Goal: Information Seeking & Learning: Learn about a topic

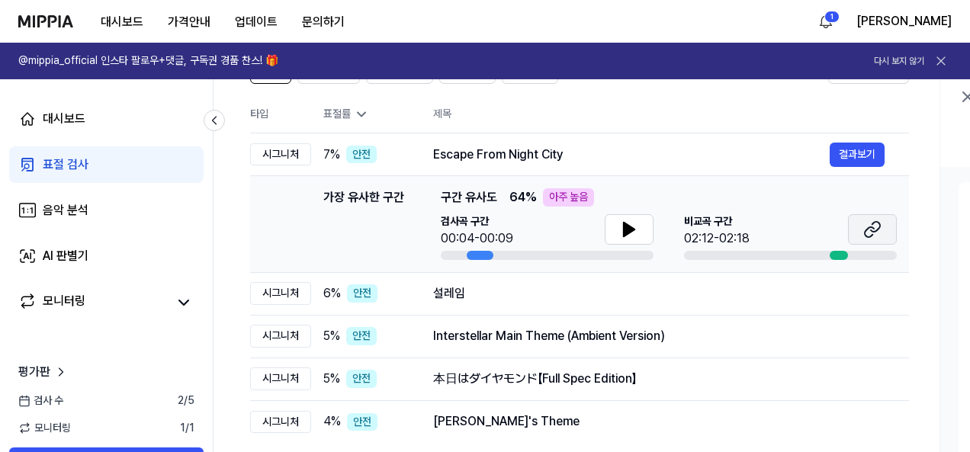
scroll to position [76, 0]
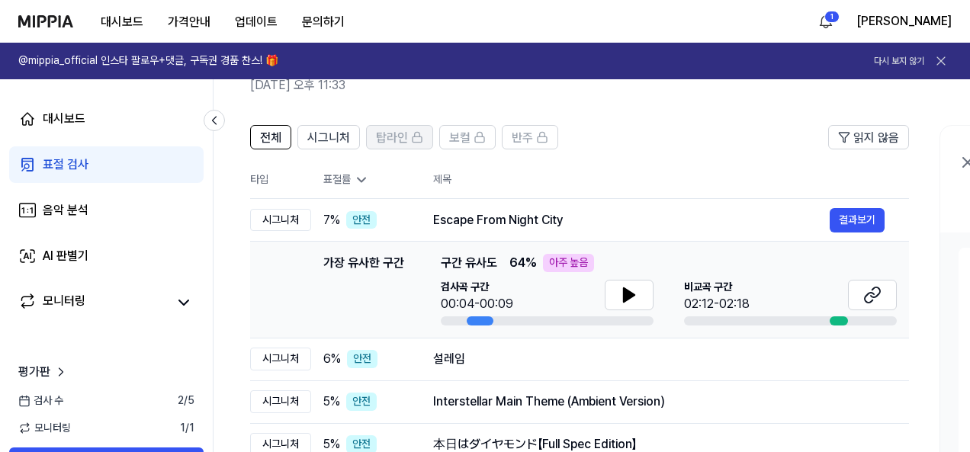
click at [395, 134] on span "탑라인" at bounding box center [392, 138] width 32 height 18
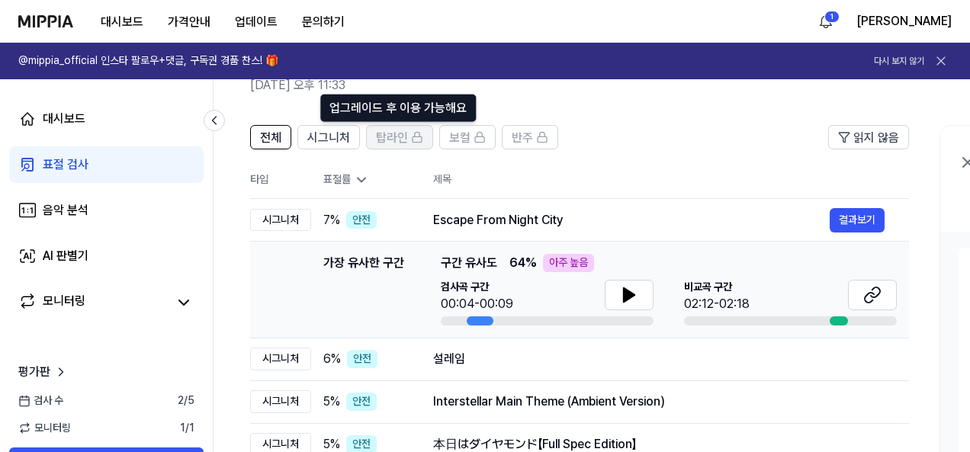
click at [397, 132] on span "탑라인" at bounding box center [392, 138] width 32 height 18
click at [404, 135] on span "탑라인" at bounding box center [392, 138] width 32 height 18
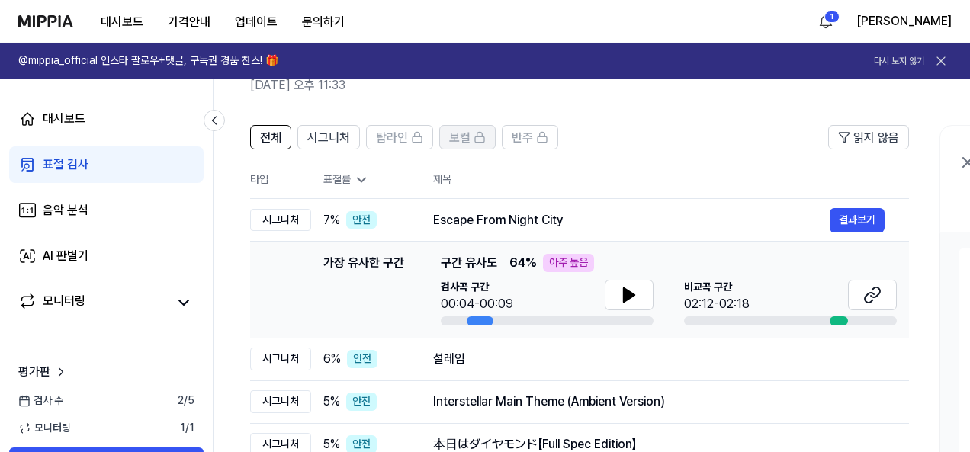
click at [464, 137] on span "보컬" at bounding box center [459, 138] width 21 height 18
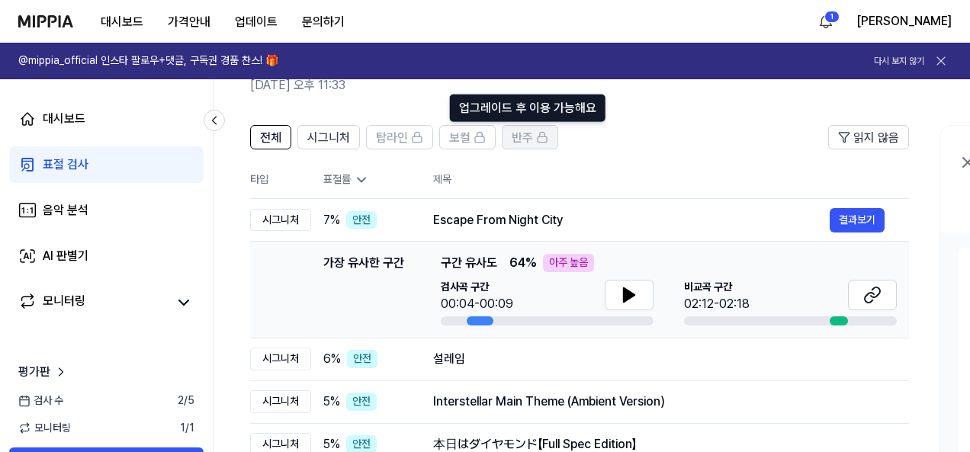
click at [512, 135] on span "반주" at bounding box center [522, 138] width 21 height 18
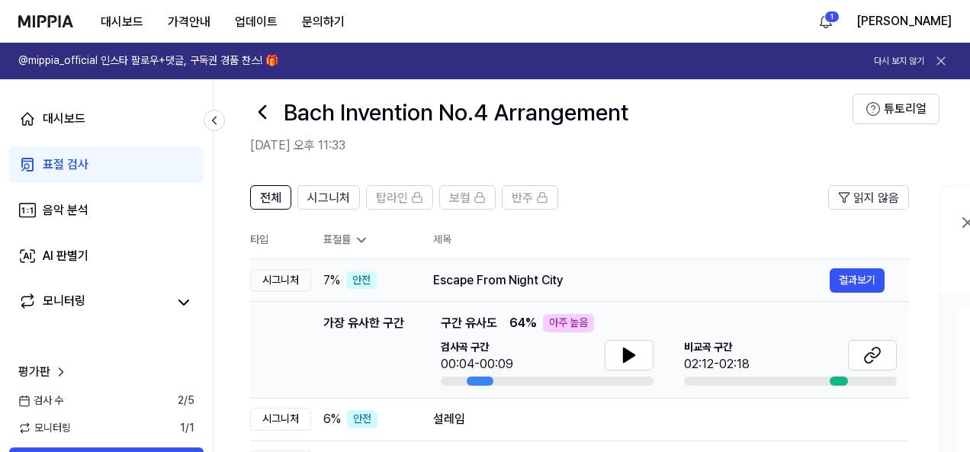
scroll to position [0, 0]
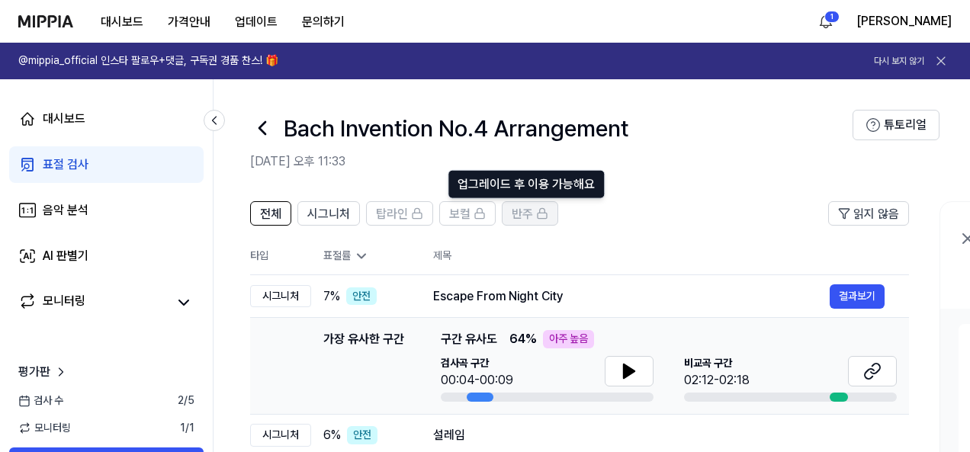
click at [536, 214] on icon at bounding box center [542, 214] width 12 height 12
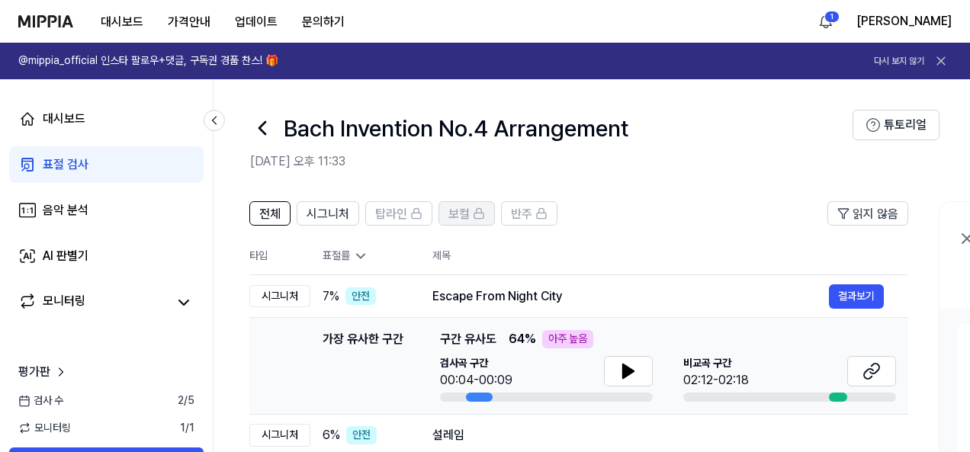
click at [468, 217] on div "보컬" at bounding box center [467, 214] width 37 height 20
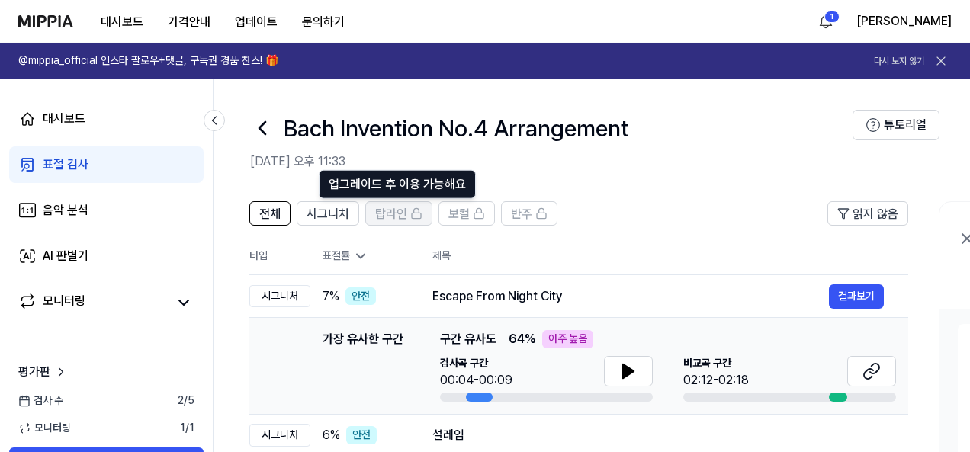
click at [396, 224] on button "탑라인" at bounding box center [398, 213] width 67 height 24
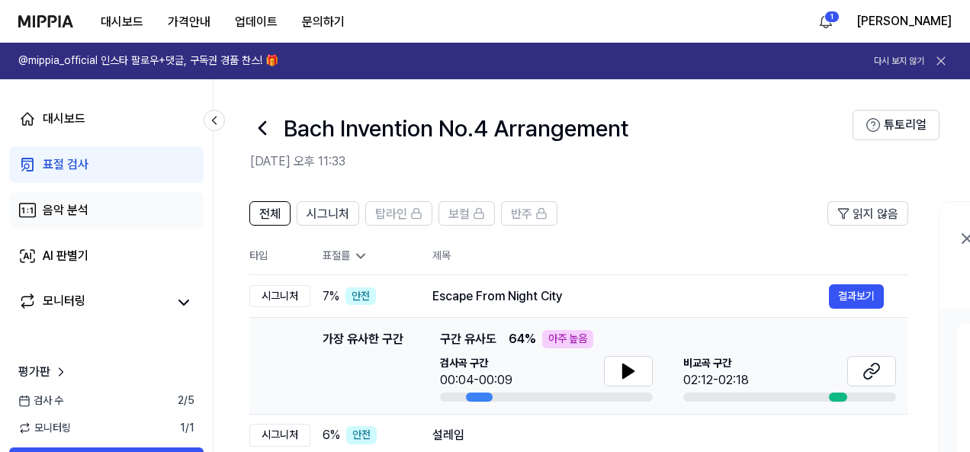
click at [109, 210] on link "음악 분석" at bounding box center [106, 210] width 195 height 37
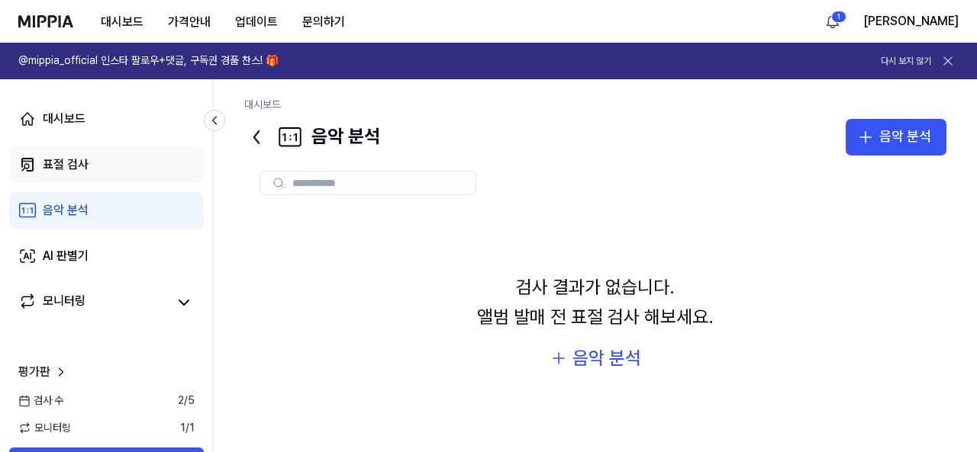
click at [119, 162] on link "표절 검사" at bounding box center [106, 164] width 195 height 37
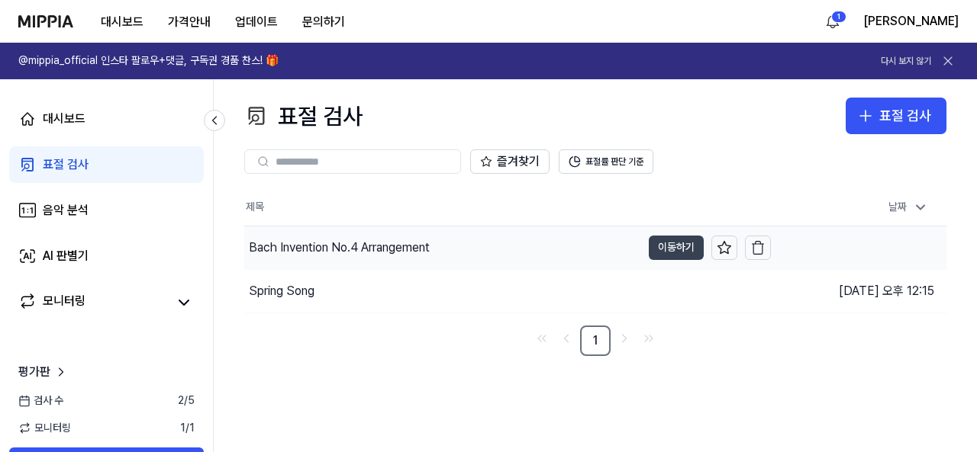
click at [656, 239] on button "이동하기" at bounding box center [675, 248] width 55 height 24
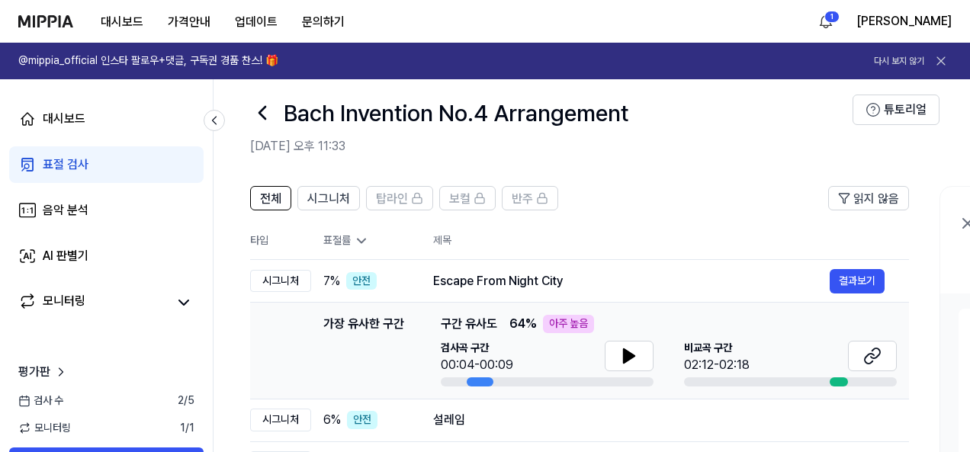
scroll to position [0, 0]
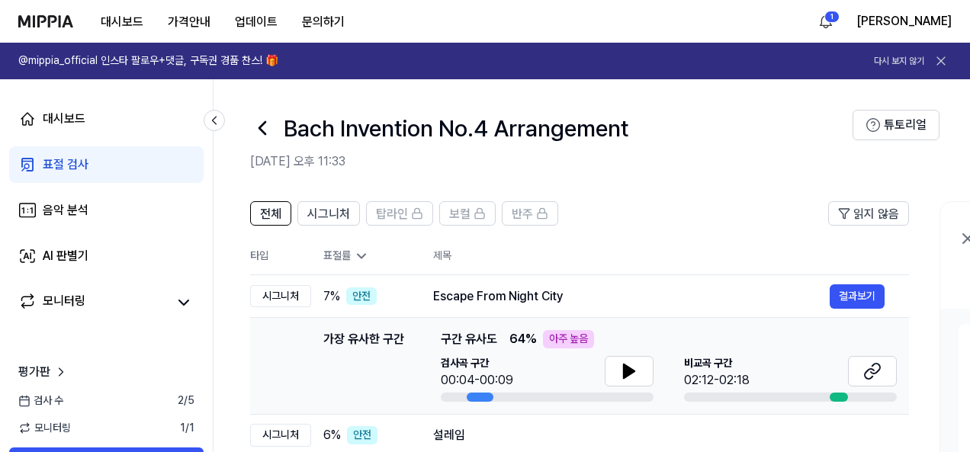
click at [231, 59] on h1 "@mippia_official 인스타 팔로우+댓글, 구독권 경품 찬스! 🎁" at bounding box center [148, 60] width 260 height 15
click at [261, 62] on h1 "@mippia_official 인스타 팔로우+댓글, 구독권 경품 찬스! 🎁" at bounding box center [148, 60] width 260 height 15
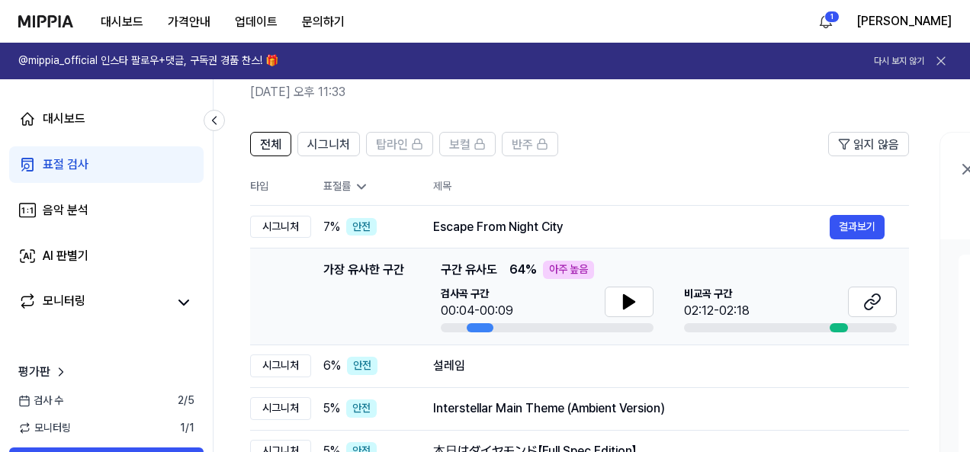
scroll to position [47, 0]
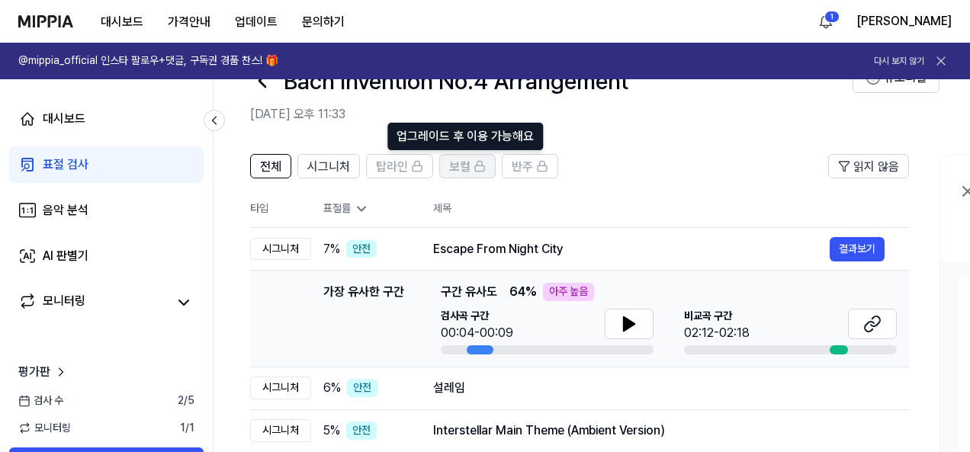
click at [474, 168] on icon at bounding box center [480, 166] width 12 height 12
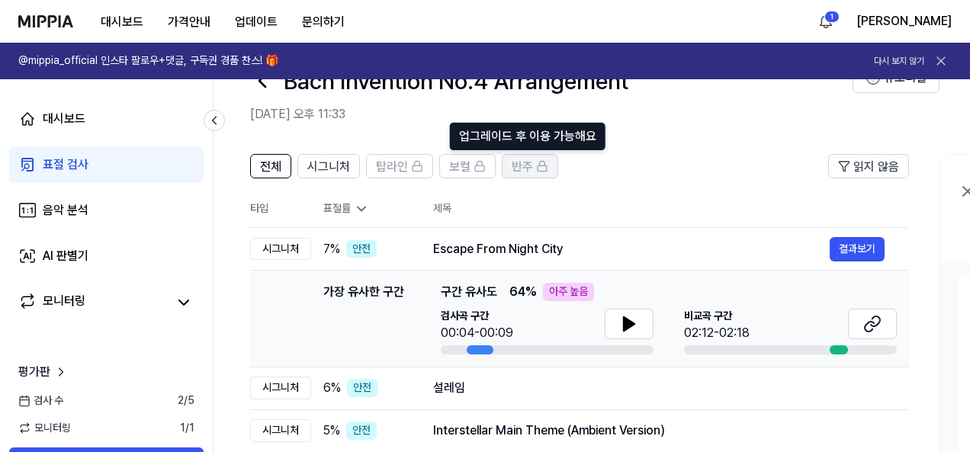
click at [513, 162] on span "반주" at bounding box center [522, 167] width 21 height 18
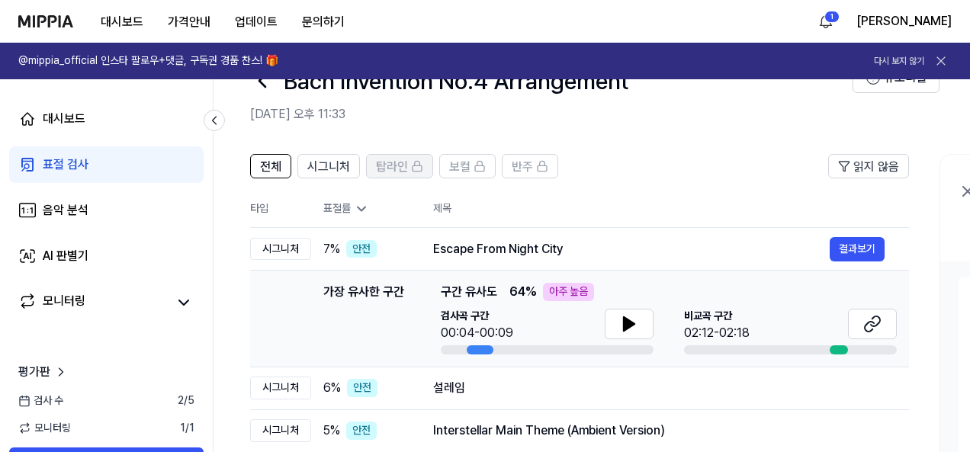
click at [407, 163] on div "탑라인" at bounding box center [399, 166] width 47 height 20
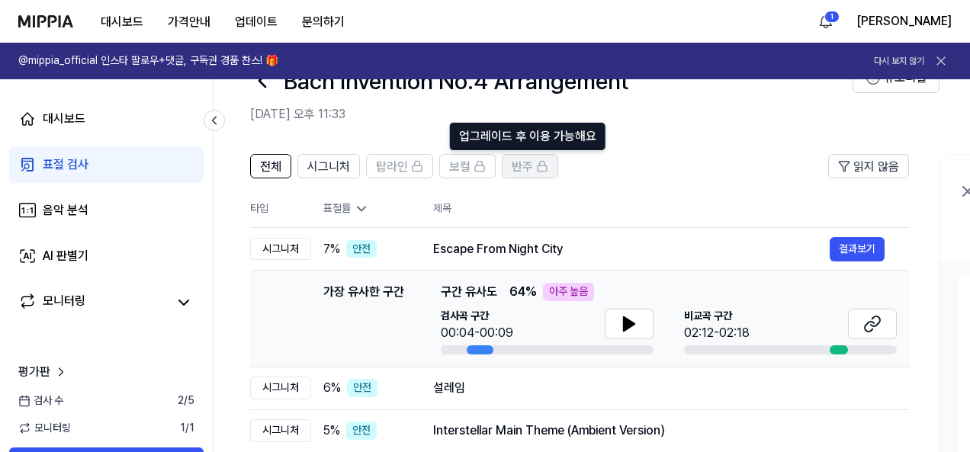
click at [536, 169] on icon at bounding box center [542, 166] width 12 height 12
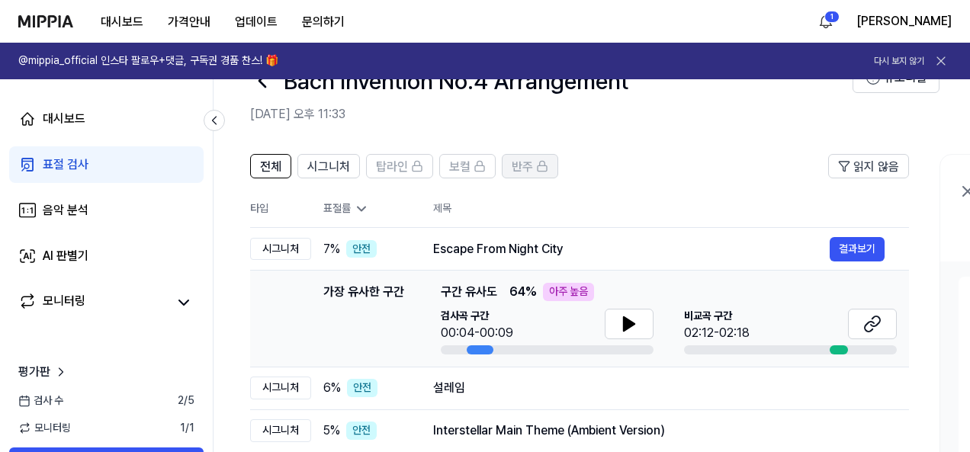
click at [536, 169] on icon at bounding box center [542, 166] width 12 height 12
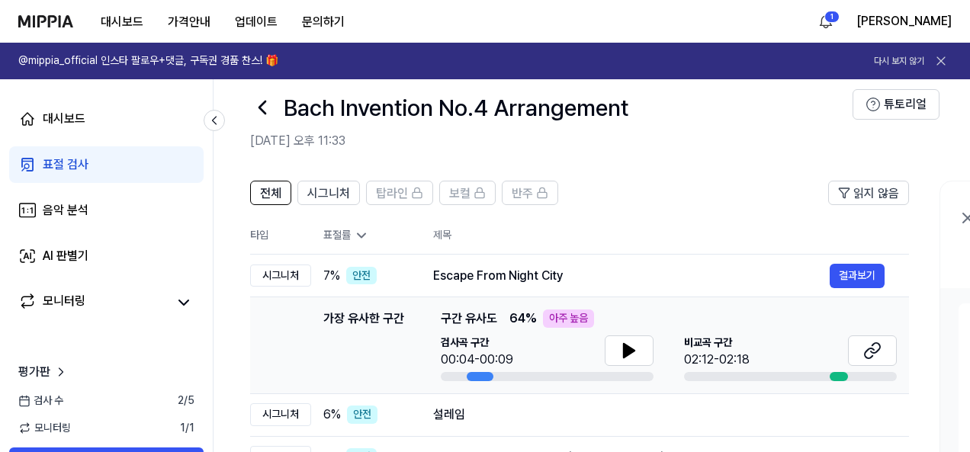
scroll to position [0, 0]
